Goal: Use online tool/utility: Utilize a website feature to perform a specific function

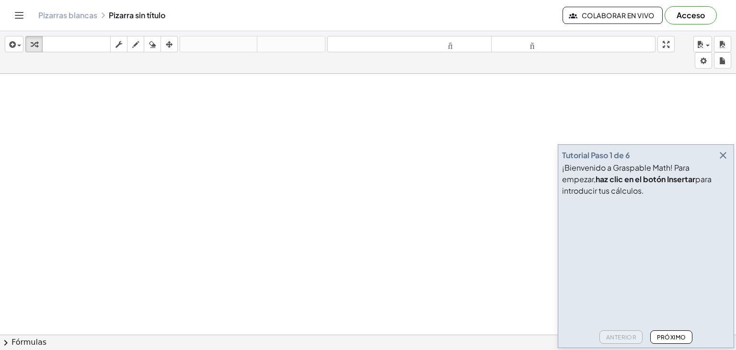
click at [718, 152] on icon "button" at bounding box center [722, 154] width 11 height 11
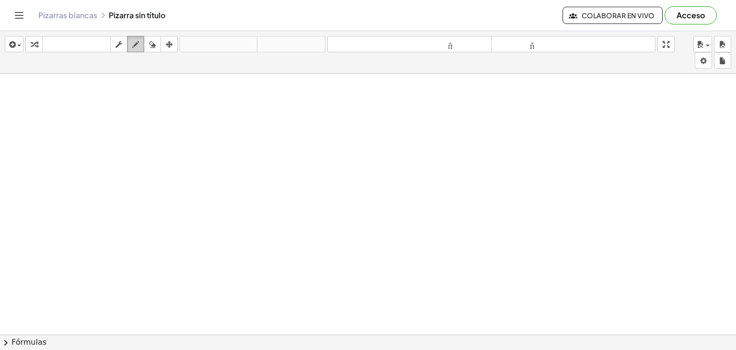
click at [136, 37] on button "dibujar" at bounding box center [135, 44] width 17 height 16
drag, startPoint x: 71, startPoint y: 93, endPoint x: 98, endPoint y: 109, distance: 31.1
drag, startPoint x: 91, startPoint y: 101, endPoint x: 101, endPoint y: 110, distance: 13.2
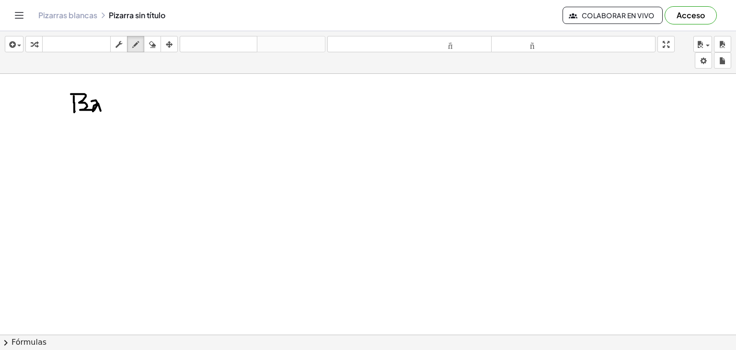
drag, startPoint x: 103, startPoint y: 100, endPoint x: 115, endPoint y: 100, distance: 12.0
drag, startPoint x: 113, startPoint y: 98, endPoint x: 120, endPoint y: 102, distance: 7.5
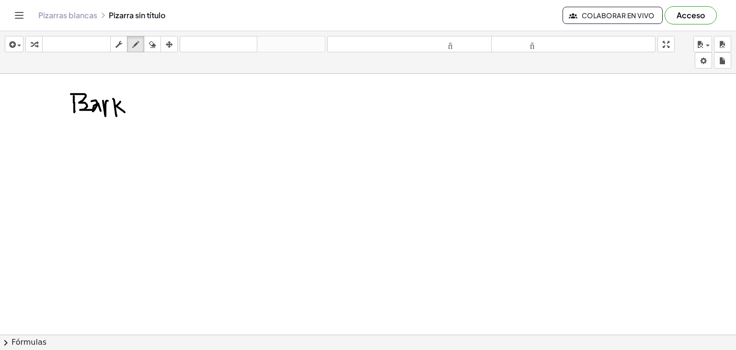
drag, startPoint x: 120, startPoint y: 101, endPoint x: 126, endPoint y: 110, distance: 10.6
drag, startPoint x: 125, startPoint y: 86, endPoint x: 134, endPoint y: 105, distance: 20.8
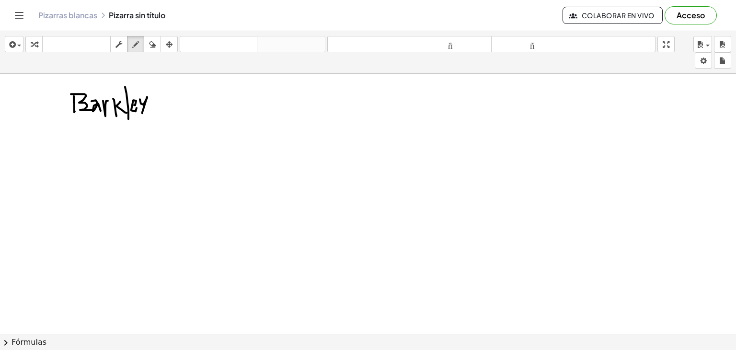
drag, startPoint x: 140, startPoint y: 99, endPoint x: 146, endPoint y: 106, distance: 9.6
drag, startPoint x: 180, startPoint y: 108, endPoint x: 185, endPoint y: 109, distance: 5.4
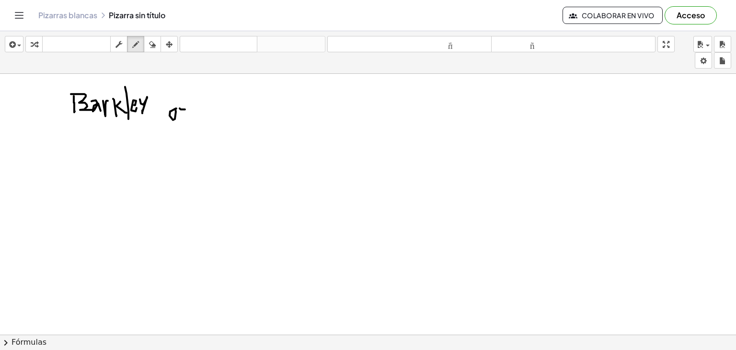
drag, startPoint x: 180, startPoint y: 114, endPoint x: 188, endPoint y: 114, distance: 7.7
drag, startPoint x: 201, startPoint y: 111, endPoint x: 218, endPoint y: 111, distance: 17.2
drag, startPoint x: 197, startPoint y: 97, endPoint x: 209, endPoint y: 94, distance: 11.8
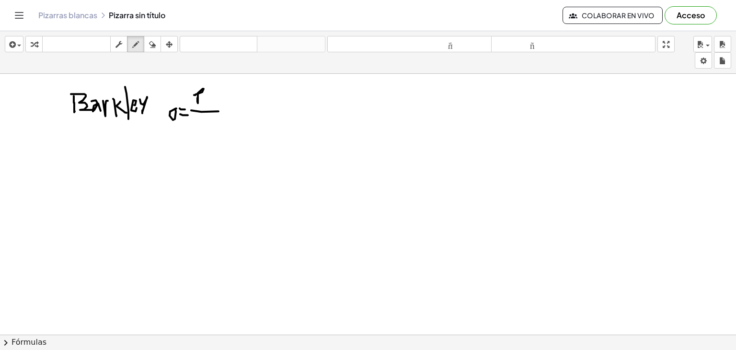
click at [132, 50] on button "dibujar" at bounding box center [135, 44] width 17 height 16
click at [154, 41] on icon "button" at bounding box center [152, 44] width 7 height 11
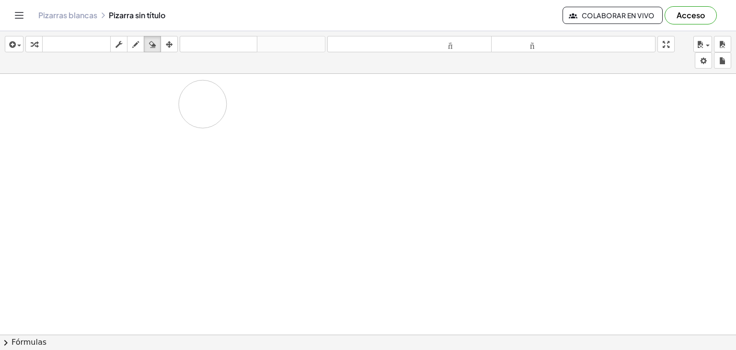
drag, startPoint x: 234, startPoint y: 131, endPoint x: 193, endPoint y: 103, distance: 49.3
click at [172, 43] on icon "button" at bounding box center [169, 44] width 7 height 11
drag, startPoint x: 202, startPoint y: 148, endPoint x: 261, endPoint y: 177, distance: 65.5
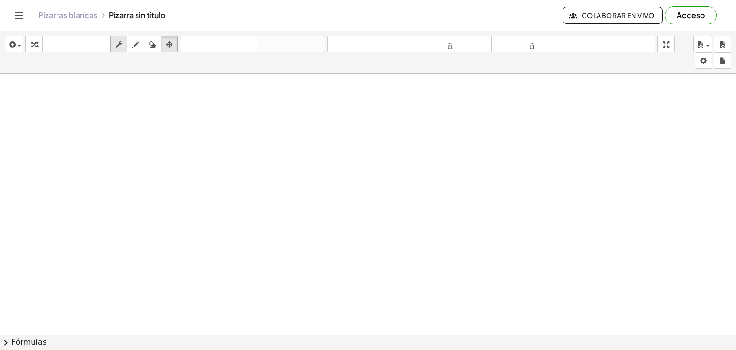
click at [121, 49] on icon "button" at bounding box center [118, 44] width 7 height 11
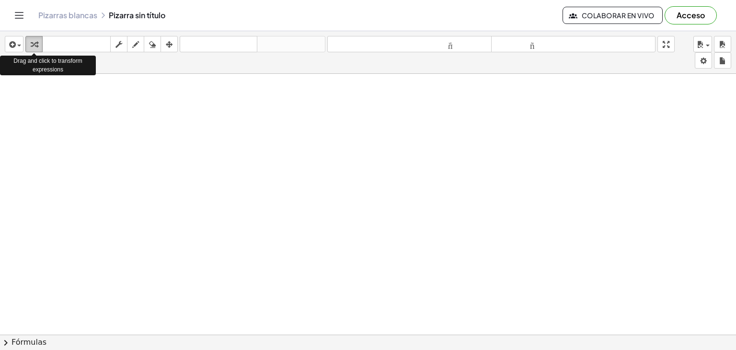
click at [31, 45] on icon "button" at bounding box center [34, 44] width 7 height 11
click at [18, 45] on span "button" at bounding box center [19, 46] width 4 height 2
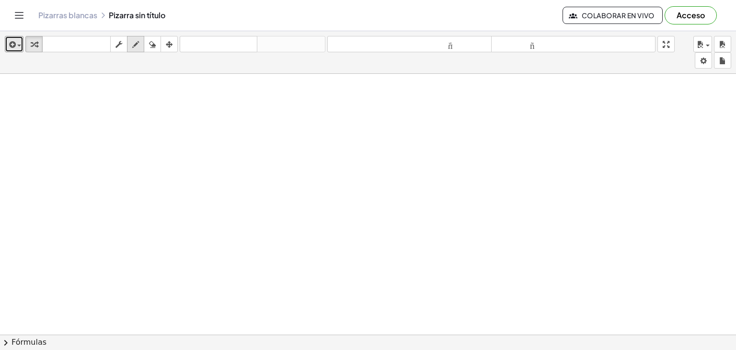
click at [138, 45] on icon "button" at bounding box center [135, 44] width 7 height 11
drag, startPoint x: 119, startPoint y: 95, endPoint x: 138, endPoint y: 92, distance: 19.4
drag, startPoint x: 140, startPoint y: 97, endPoint x: 147, endPoint y: 97, distance: 6.7
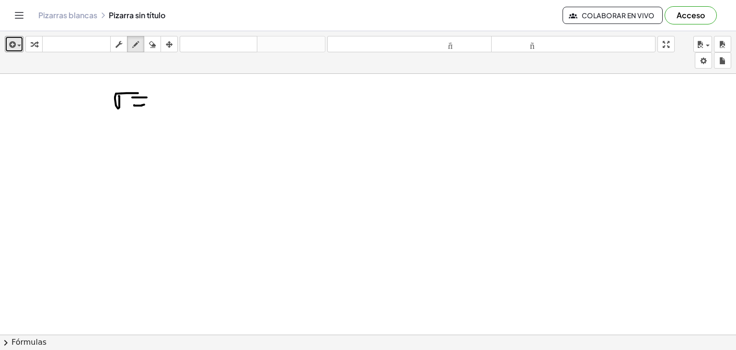
drag, startPoint x: 134, startPoint y: 104, endPoint x: 144, endPoint y: 104, distance: 10.1
drag, startPoint x: 159, startPoint y: 104, endPoint x: 195, endPoint y: 104, distance: 36.9
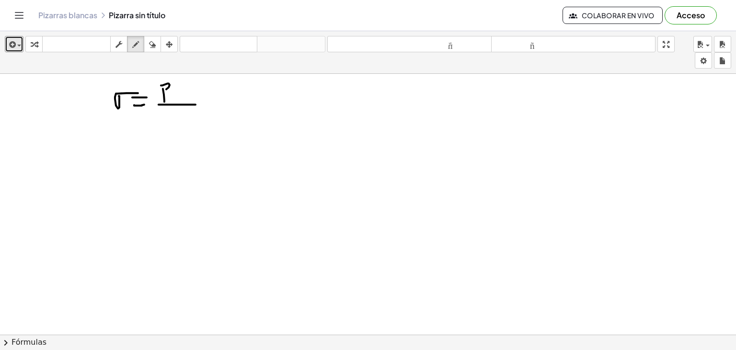
drag, startPoint x: 161, startPoint y: 85, endPoint x: 188, endPoint y: 90, distance: 27.2
drag, startPoint x: 180, startPoint y: 85, endPoint x: 185, endPoint y: 84, distance: 4.9
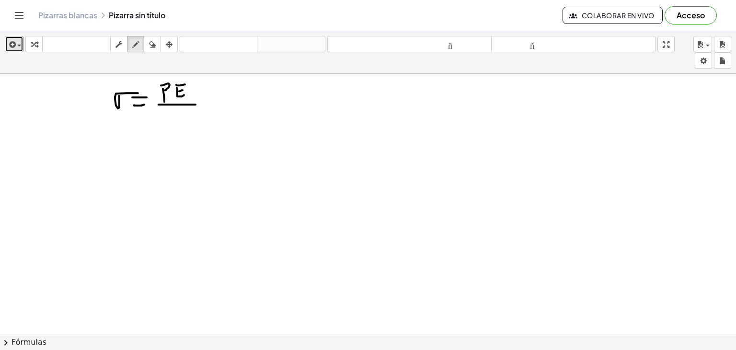
drag, startPoint x: 165, startPoint y: 115, endPoint x: 171, endPoint y: 120, distance: 8.2
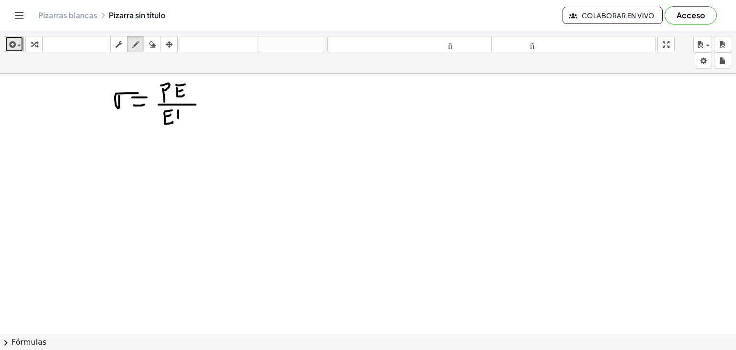
drag, startPoint x: 178, startPoint y: 110, endPoint x: 178, endPoint y: 119, distance: 9.1
drag, startPoint x: 204, startPoint y: 98, endPoint x: 211, endPoint y: 99, distance: 7.7
drag, startPoint x: 204, startPoint y: 104, endPoint x: 209, endPoint y: 104, distance: 5.3
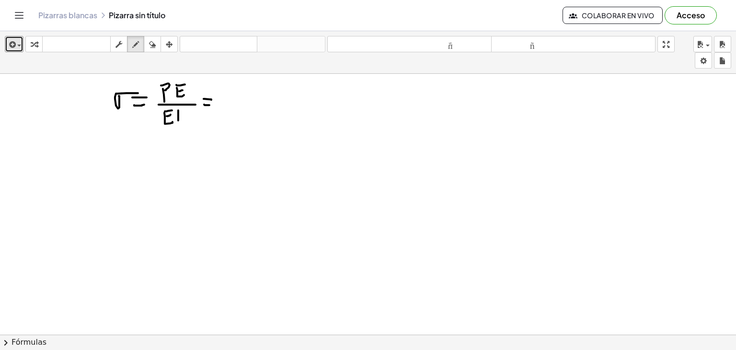
drag, startPoint x: 216, startPoint y: 103, endPoint x: 261, endPoint y: 106, distance: 44.1
drag, startPoint x: 233, startPoint y: 87, endPoint x: 249, endPoint y: 95, distance: 18.4
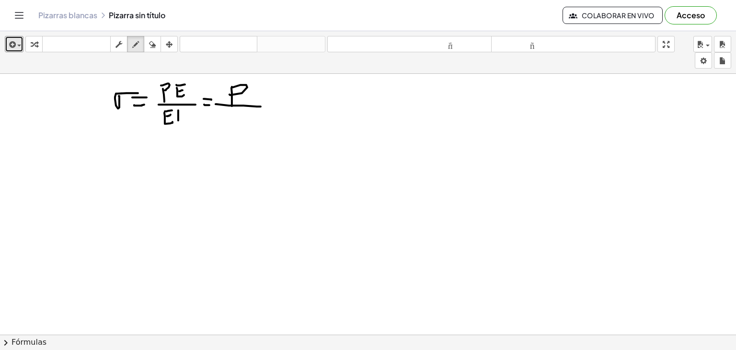
drag, startPoint x: 250, startPoint y: 86, endPoint x: 246, endPoint y: 107, distance: 21.4
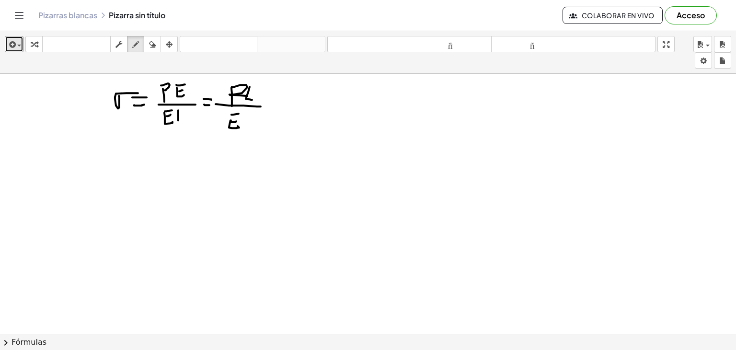
drag, startPoint x: 231, startPoint y: 114, endPoint x: 239, endPoint y: 113, distance: 7.2
drag, startPoint x: 248, startPoint y: 113, endPoint x: 250, endPoint y: 119, distance: 6.4
drag, startPoint x: 246, startPoint y: 122, endPoint x: 255, endPoint y: 123, distance: 8.6
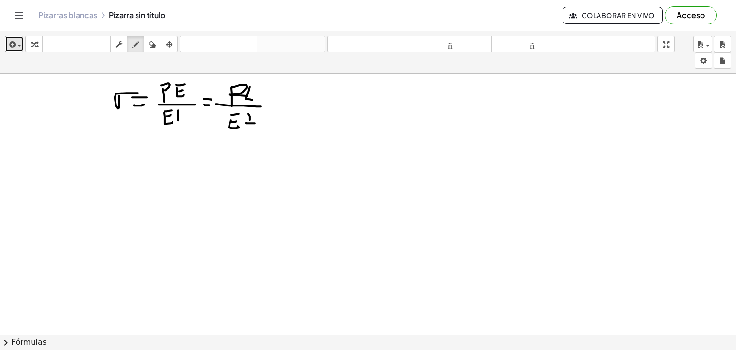
drag, startPoint x: 244, startPoint y: 113, endPoint x: 255, endPoint y: 111, distance: 10.8
click at [150, 45] on icon "button" at bounding box center [152, 44] width 7 height 11
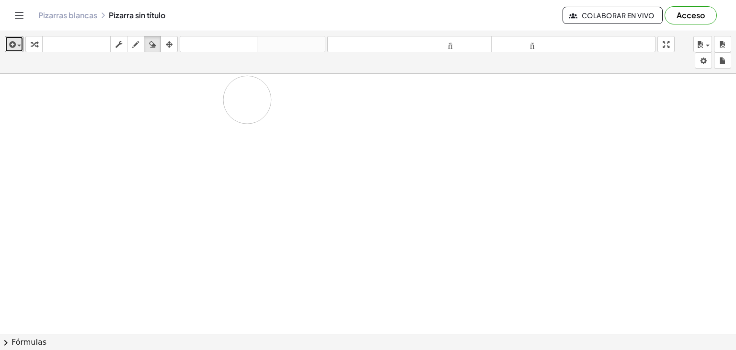
drag, startPoint x: 162, startPoint y: 108, endPoint x: 253, endPoint y: 101, distance: 91.3
